Goal: Information Seeking & Learning: Learn about a topic

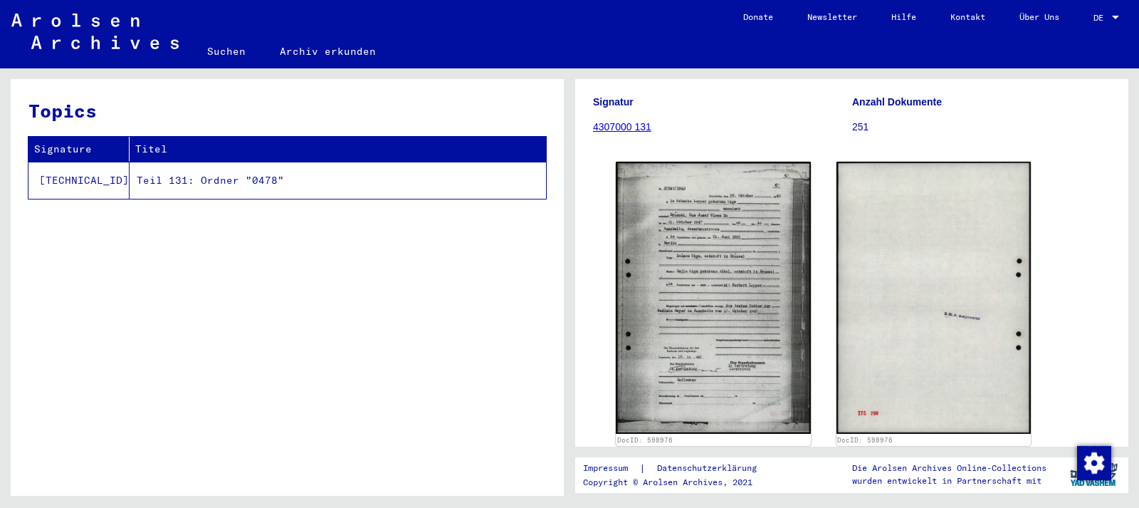
scroll to position [153, 0]
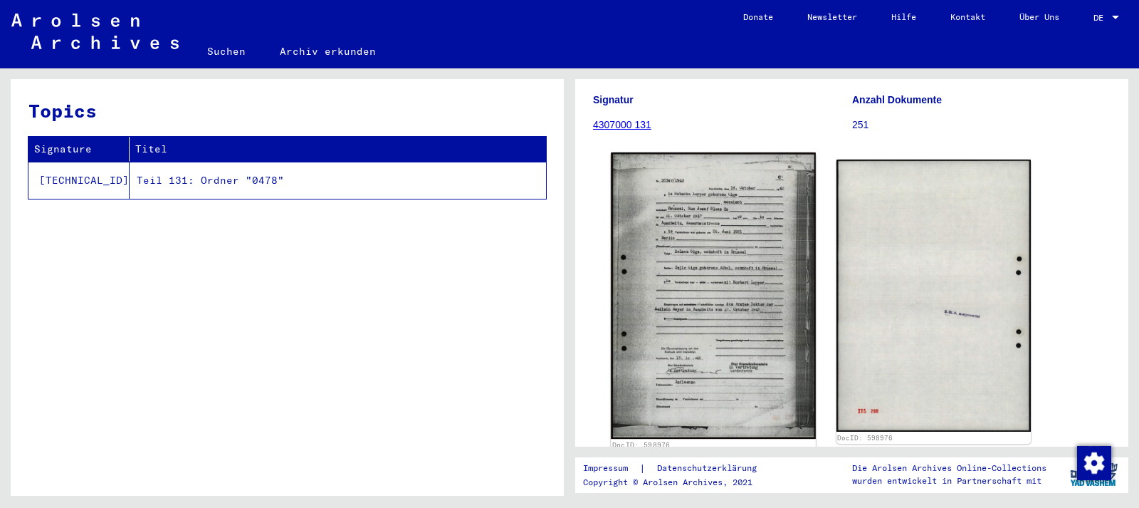
click at [672, 279] on img at bounding box center [713, 295] width 204 height 286
click at [663, 246] on img at bounding box center [713, 295] width 204 height 286
click at [789, 215] on img at bounding box center [713, 295] width 204 height 286
click at [725, 265] on img at bounding box center [713, 295] width 204 height 286
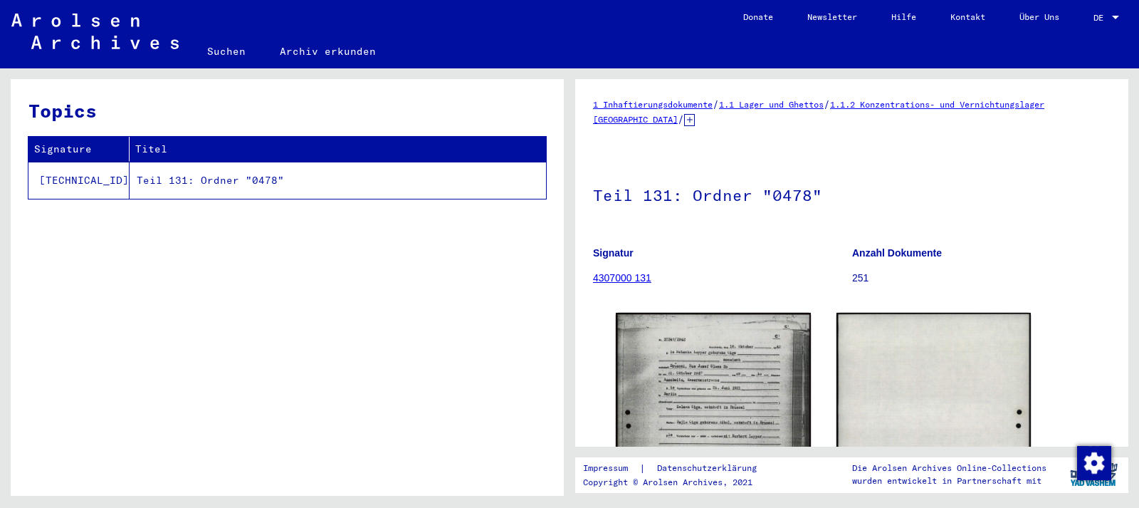
scroll to position [665, 0]
drag, startPoint x: 1125, startPoint y: 185, endPoint x: 1116, endPoint y: 357, distance: 172.5
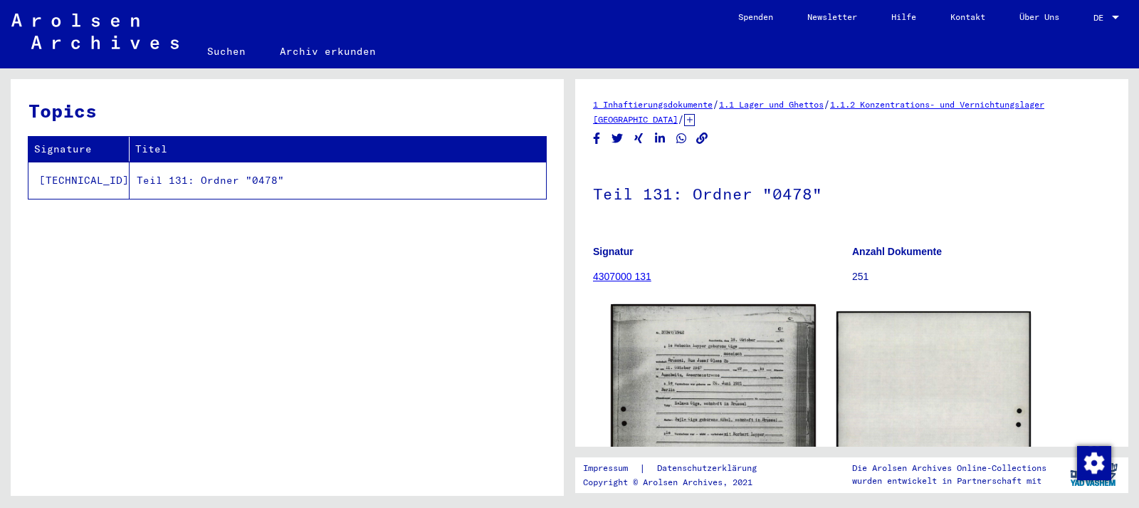
click at [748, 380] on img at bounding box center [713, 447] width 204 height 286
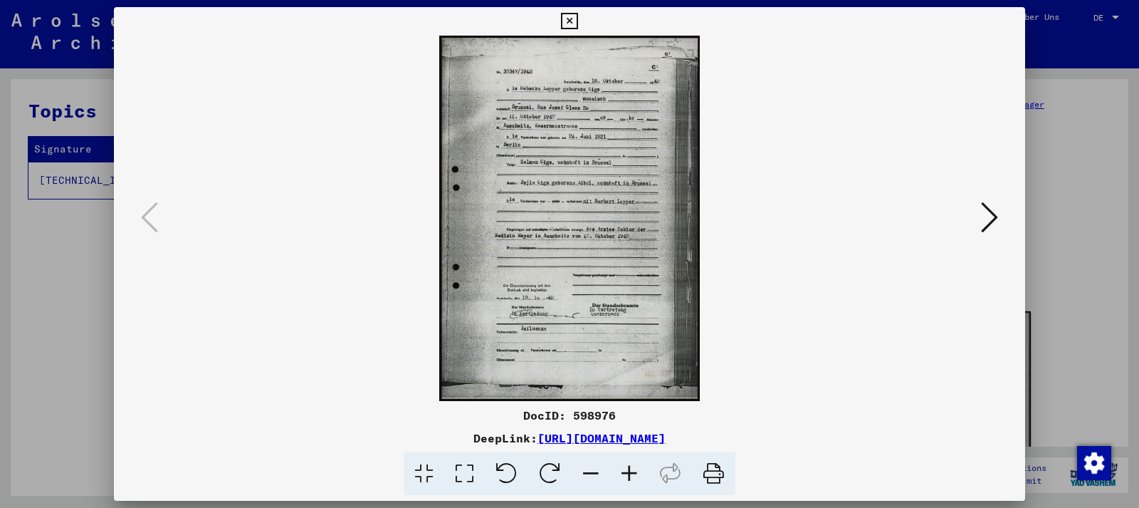
click at [618, 220] on img at bounding box center [569, 218] width 814 height 365
click at [636, 470] on icon at bounding box center [629, 473] width 38 height 43
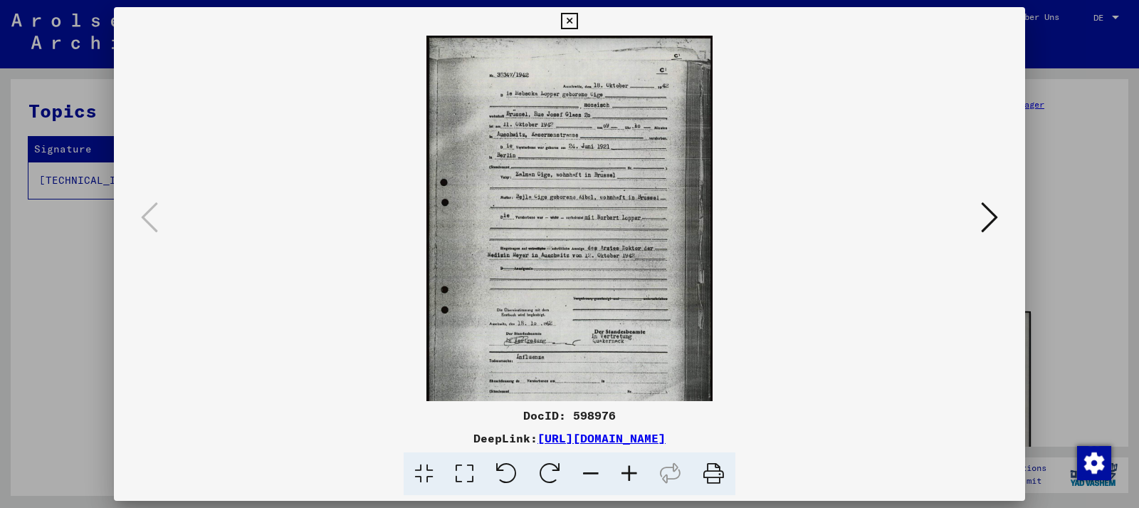
click at [636, 470] on icon at bounding box center [629, 473] width 38 height 43
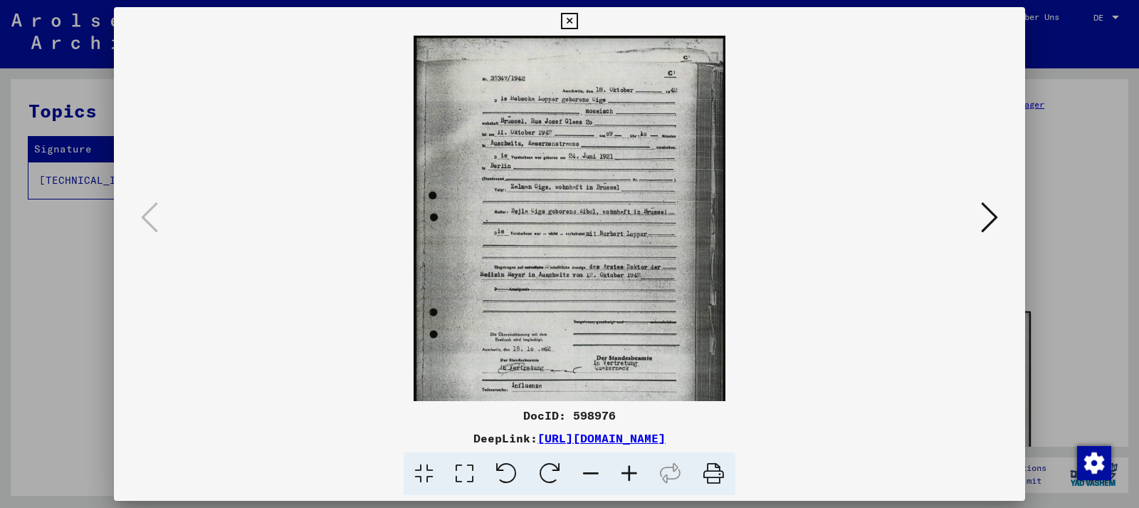
click at [636, 470] on icon at bounding box center [629, 473] width 38 height 43
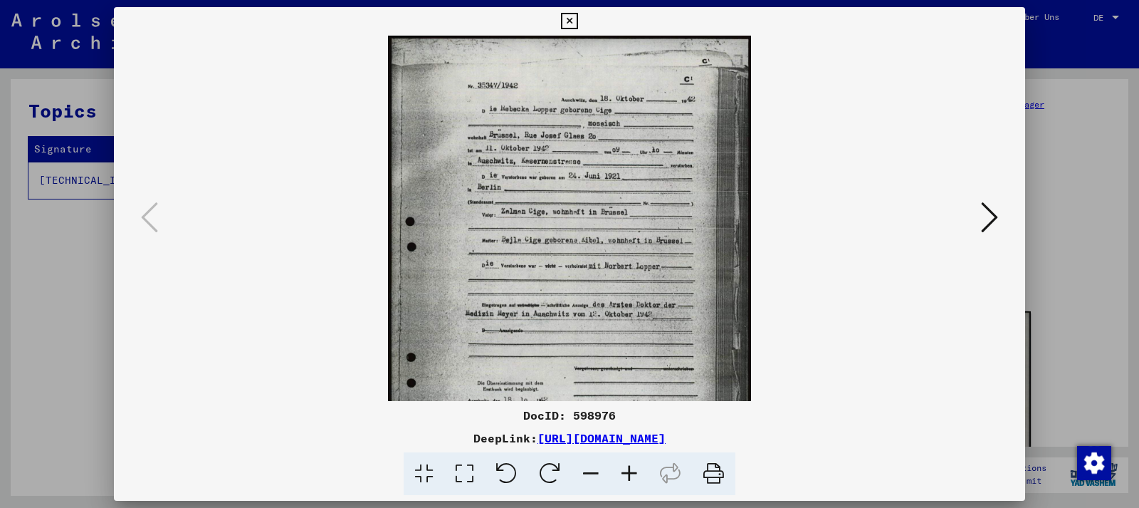
click at [636, 470] on icon at bounding box center [629, 473] width 38 height 43
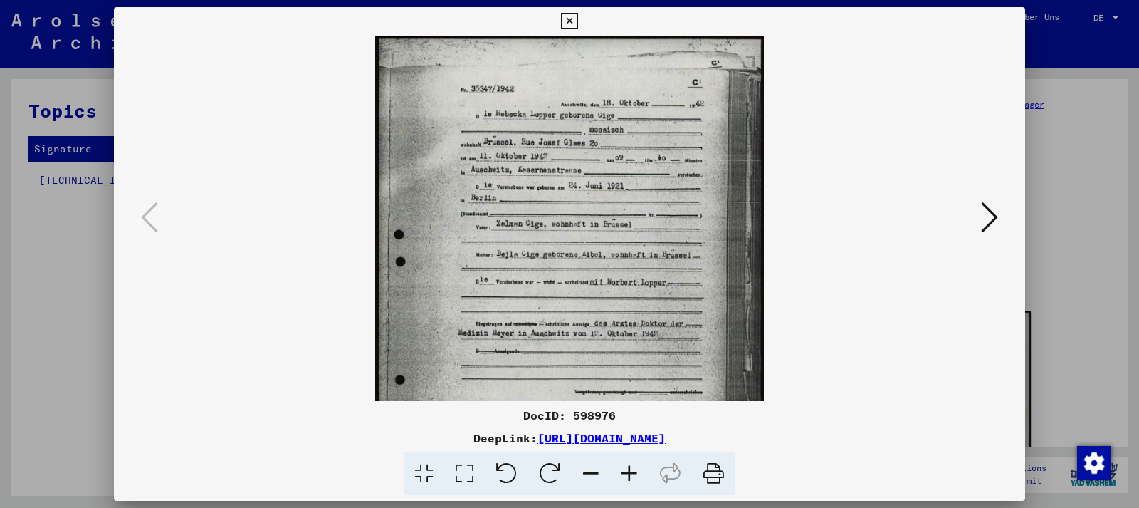
click at [636, 470] on icon at bounding box center [629, 473] width 38 height 43
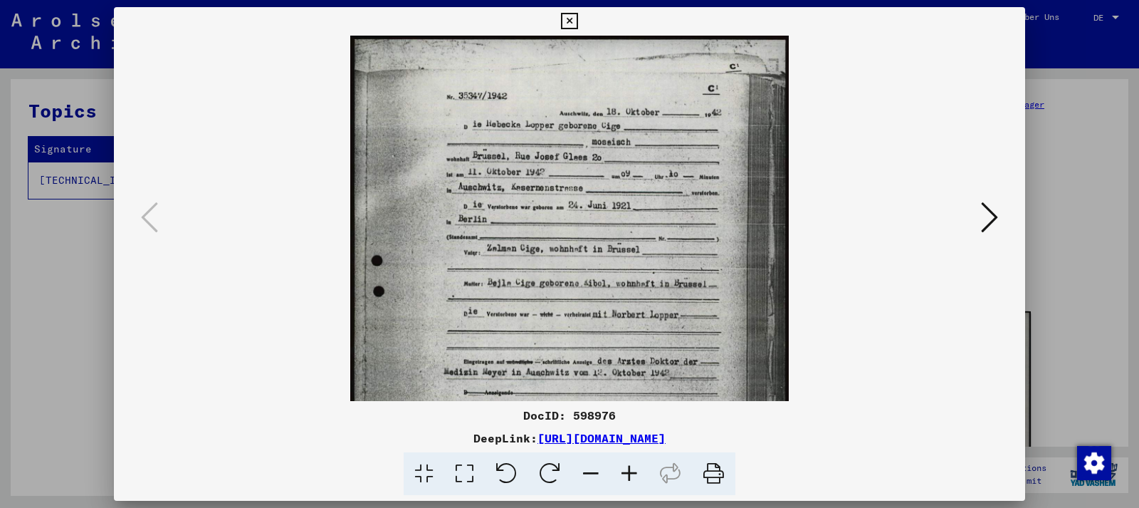
click at [636, 470] on icon at bounding box center [629, 473] width 38 height 43
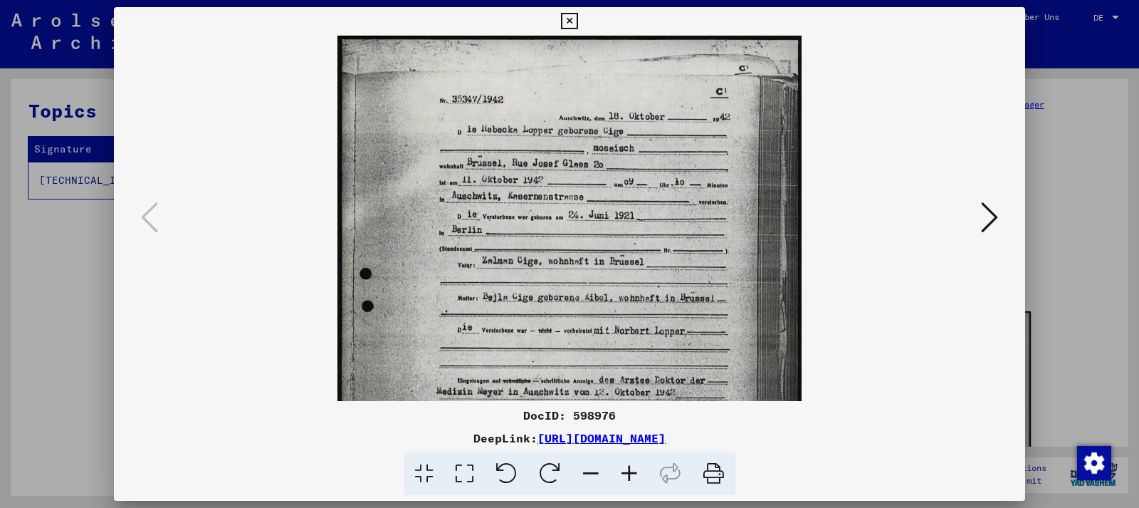
click at [636, 470] on icon at bounding box center [629, 473] width 38 height 43
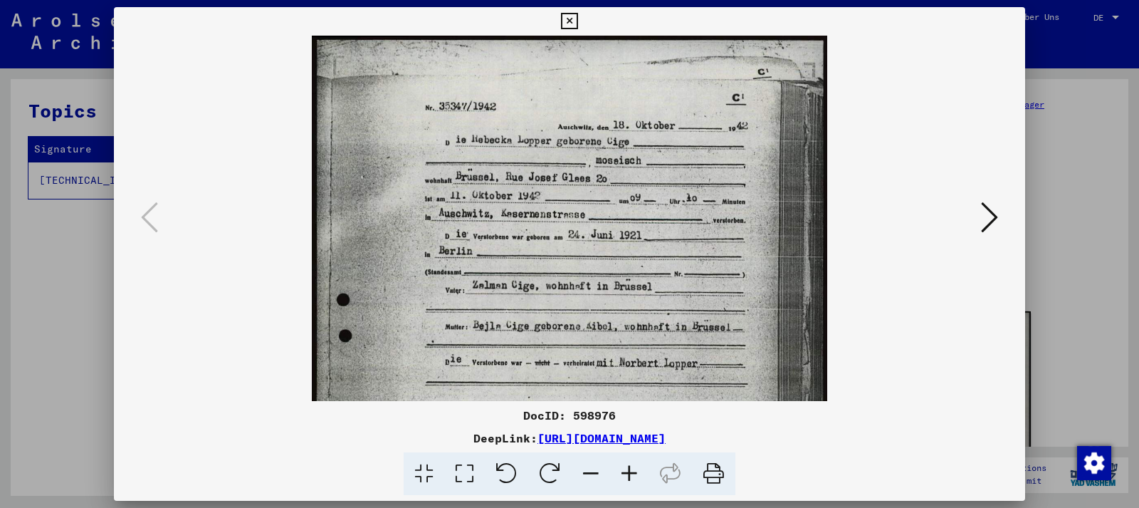
click at [714, 335] on img at bounding box center [569, 396] width 515 height 721
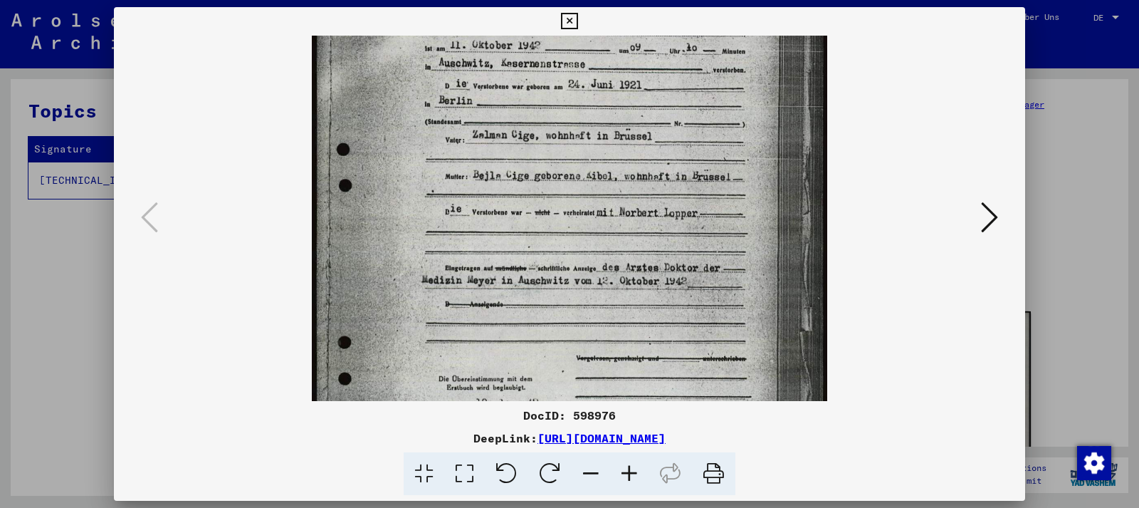
drag, startPoint x: 714, startPoint y: 335, endPoint x: 715, endPoint y: 169, distance: 165.1
click at [715, 169] on img at bounding box center [569, 245] width 515 height 721
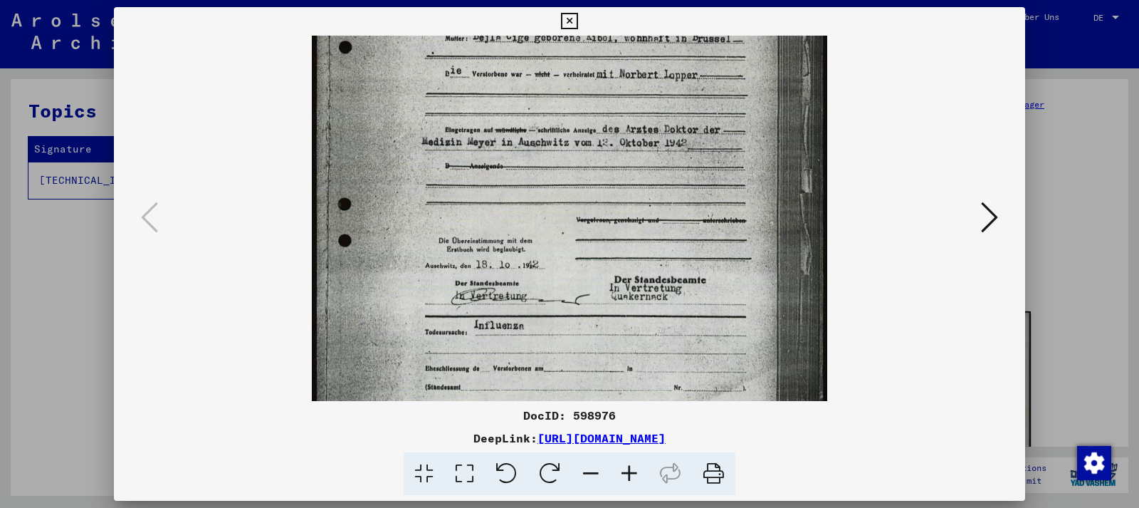
scroll to position [296, 0]
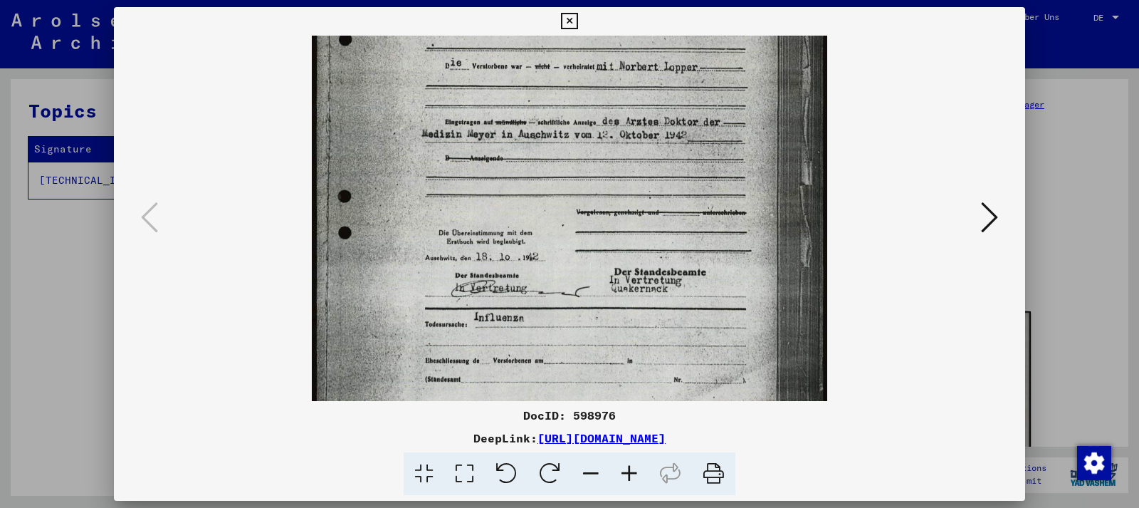
drag, startPoint x: 711, startPoint y: 301, endPoint x: 709, endPoint y: 170, distance: 131.0
click at [709, 170] on img at bounding box center [569, 99] width 515 height 721
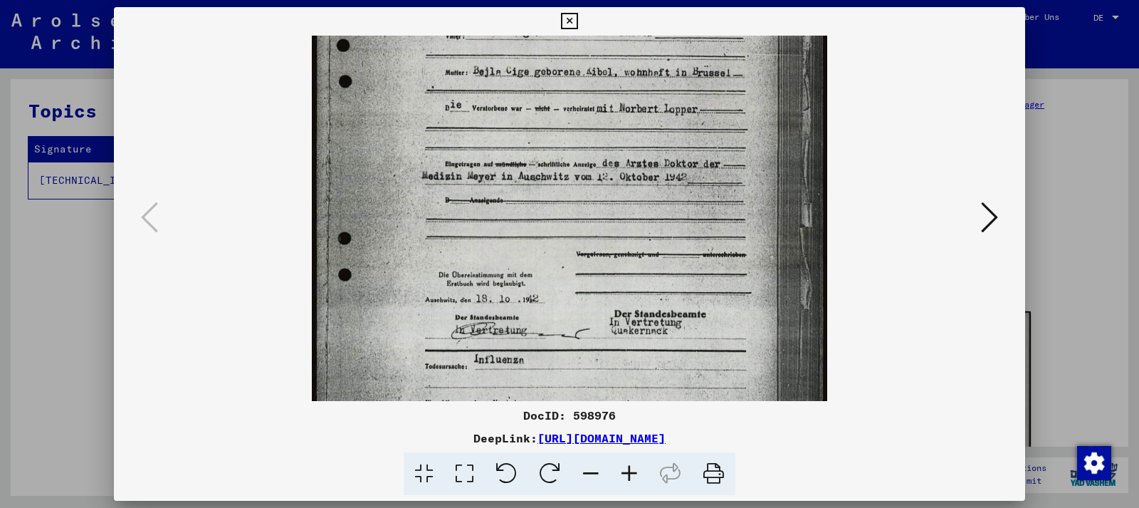
scroll to position [88, 0]
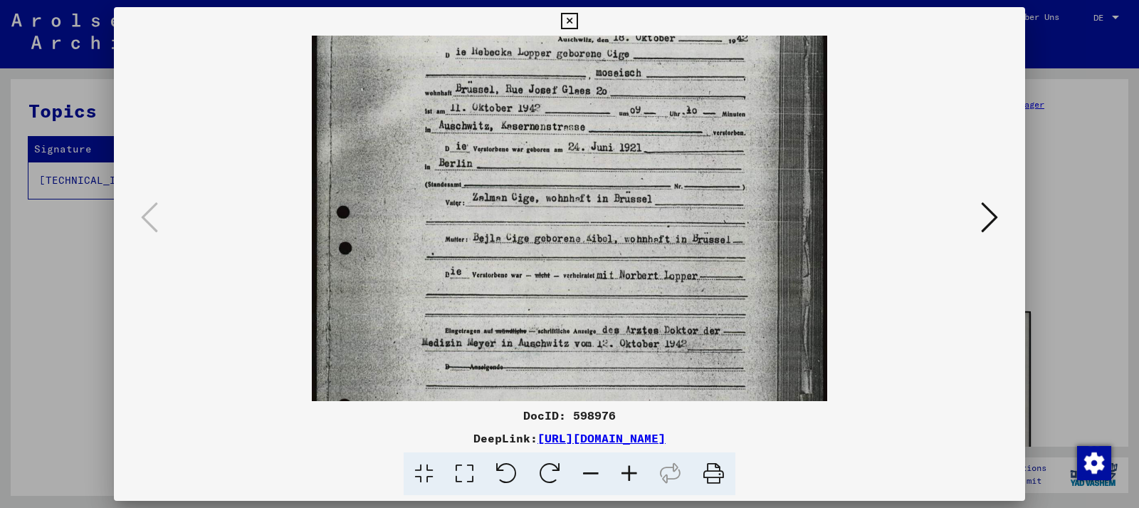
drag, startPoint x: 705, startPoint y: 283, endPoint x: 705, endPoint y: 438, distance: 154.5
click at [705, 438] on div "DocID: 598976 DeepLink: [URL][DOMAIN_NAME]" at bounding box center [569, 251] width 911 height 488
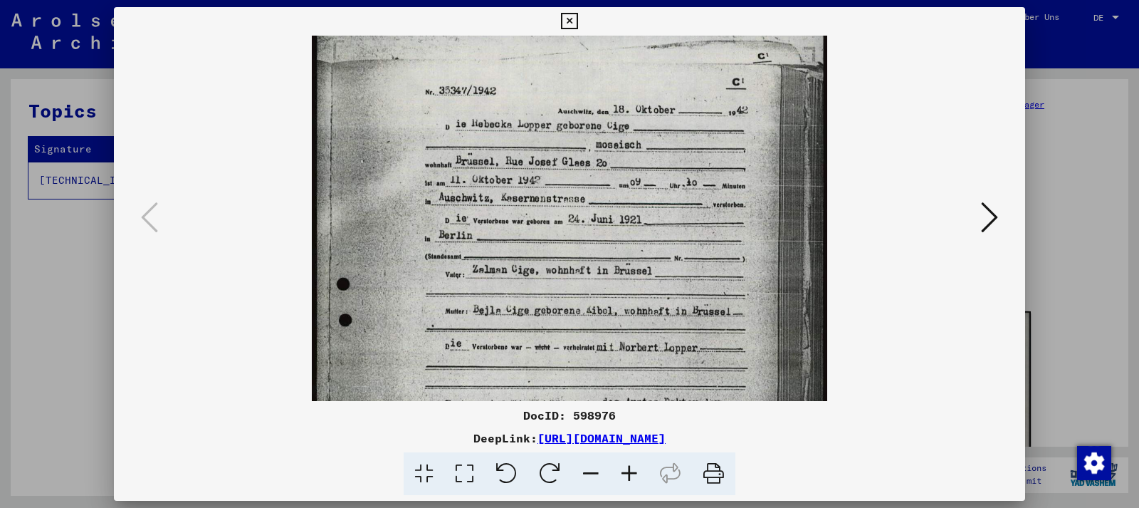
scroll to position [0, 0]
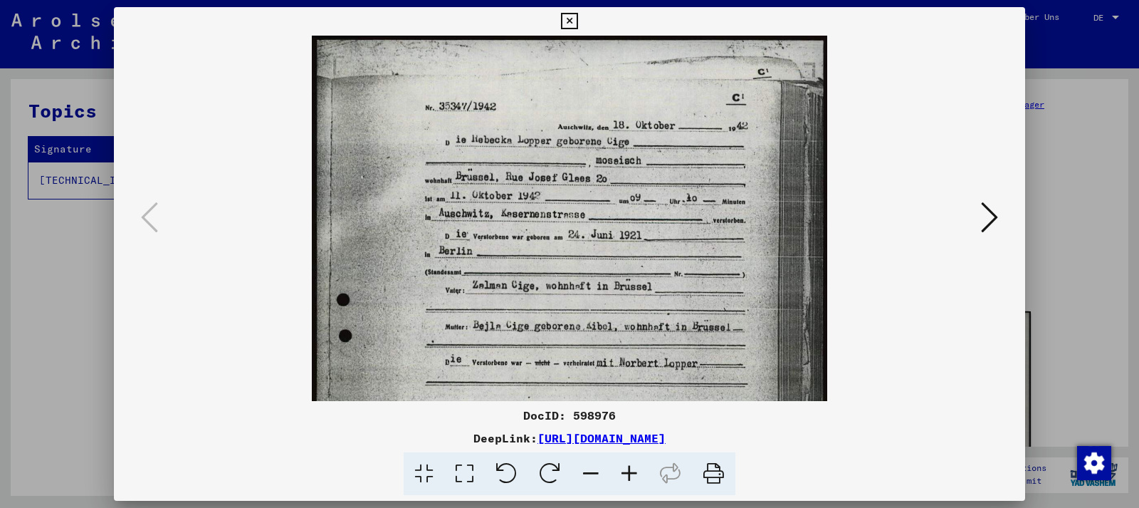
drag, startPoint x: 697, startPoint y: 210, endPoint x: 706, endPoint y: 346, distance: 136.3
click at [706, 346] on img at bounding box center [569, 396] width 515 height 721
click at [577, 24] on icon at bounding box center [569, 21] width 16 height 17
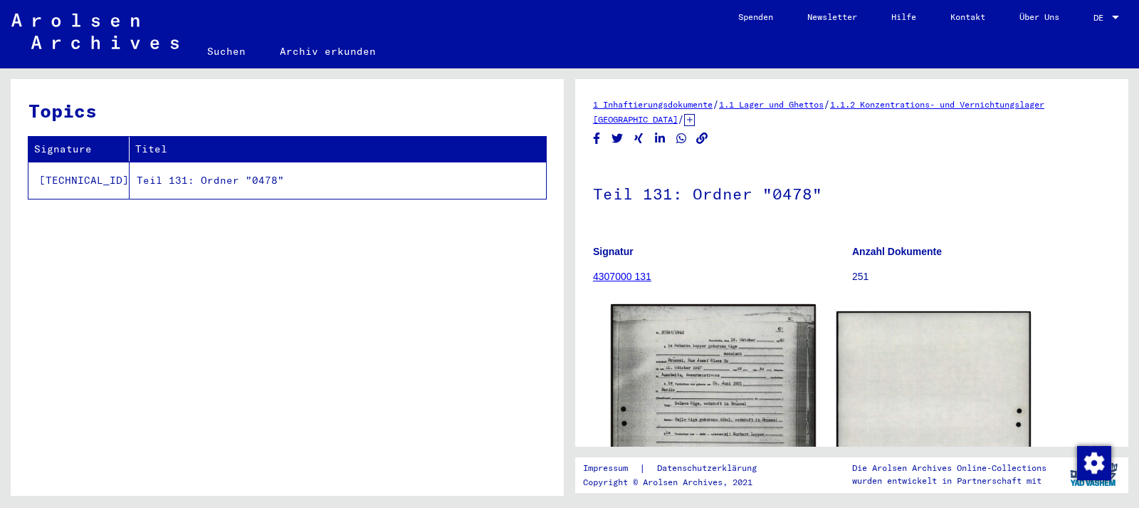
click at [753, 402] on img at bounding box center [713, 447] width 204 height 286
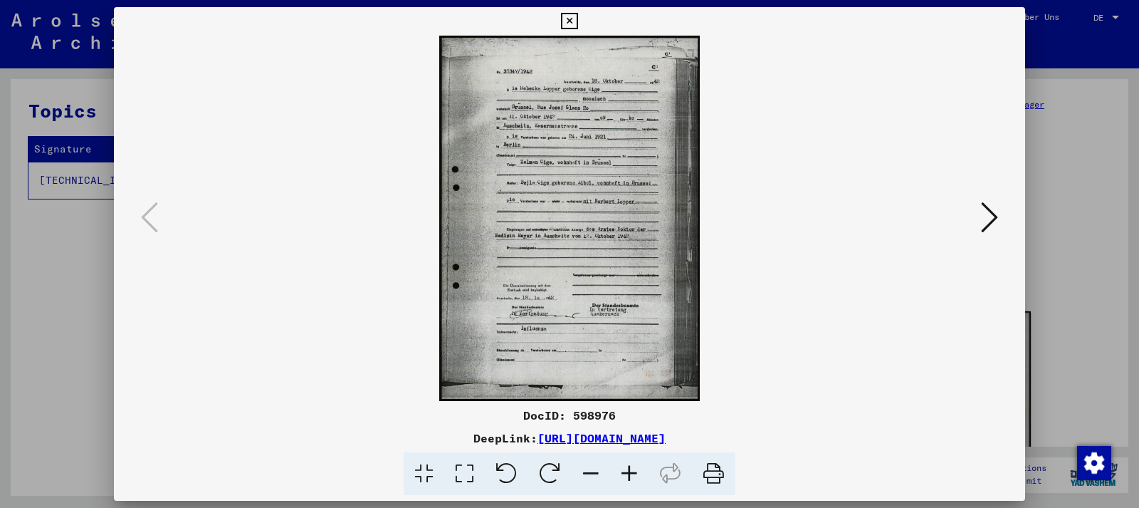
click at [996, 225] on icon at bounding box center [989, 217] width 17 height 34
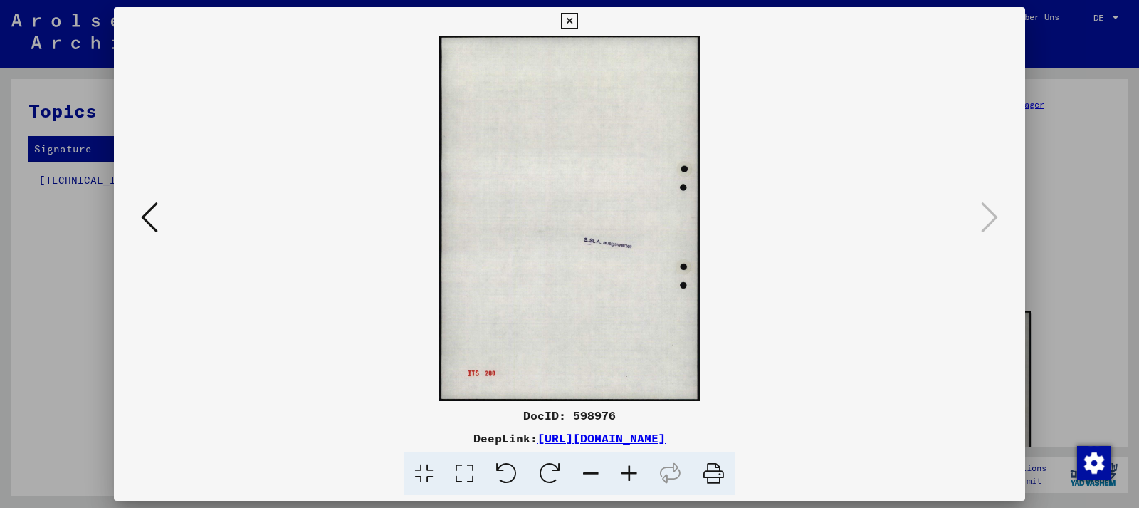
click at [649, 440] on link "[URL][DOMAIN_NAME]" at bounding box center [601, 438] width 128 height 14
